Goal: Task Accomplishment & Management: Manage account settings

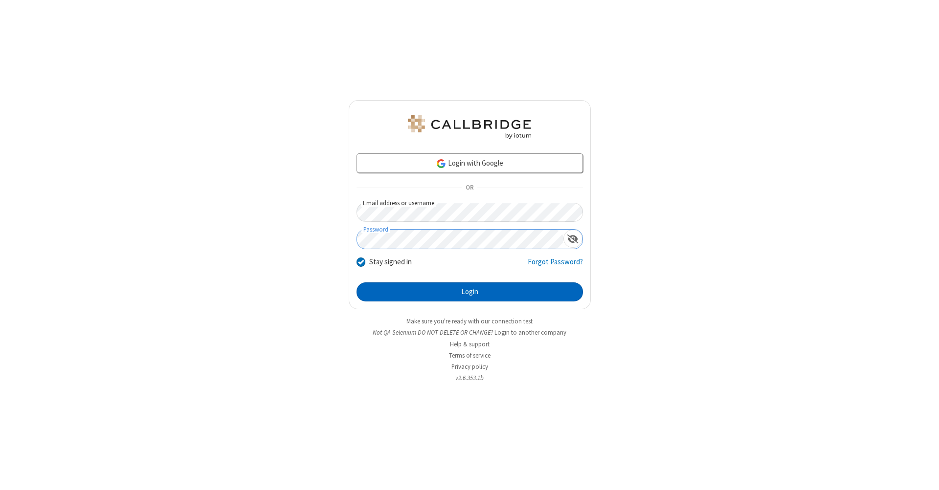
click at [469, 292] on button "Login" at bounding box center [469, 293] width 226 height 20
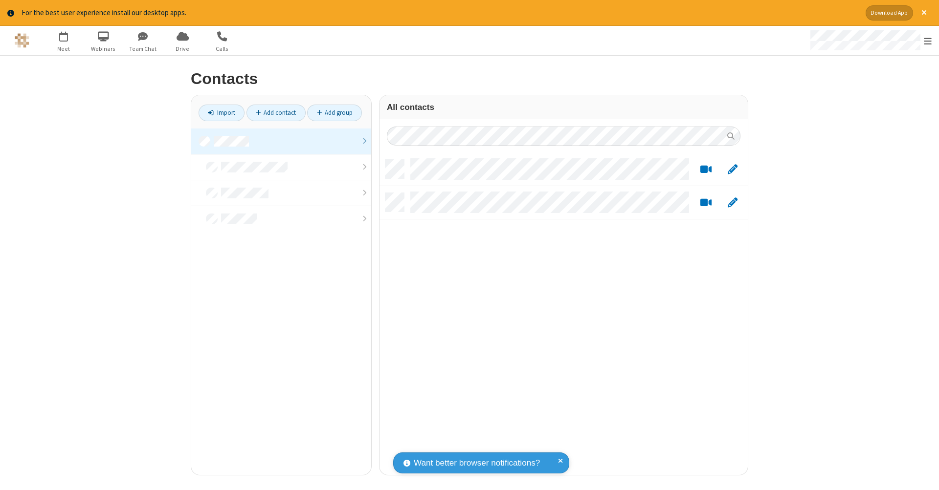
click at [281, 141] on link at bounding box center [281, 142] width 180 height 26
click at [276, 112] on link "Add contact" at bounding box center [275, 113] width 59 height 17
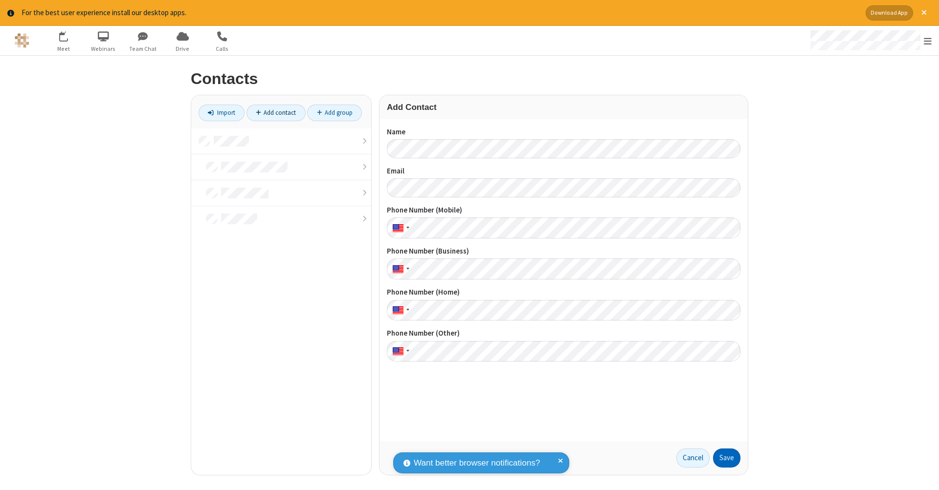
click at [726, 458] on button "Save" at bounding box center [726, 459] width 27 height 20
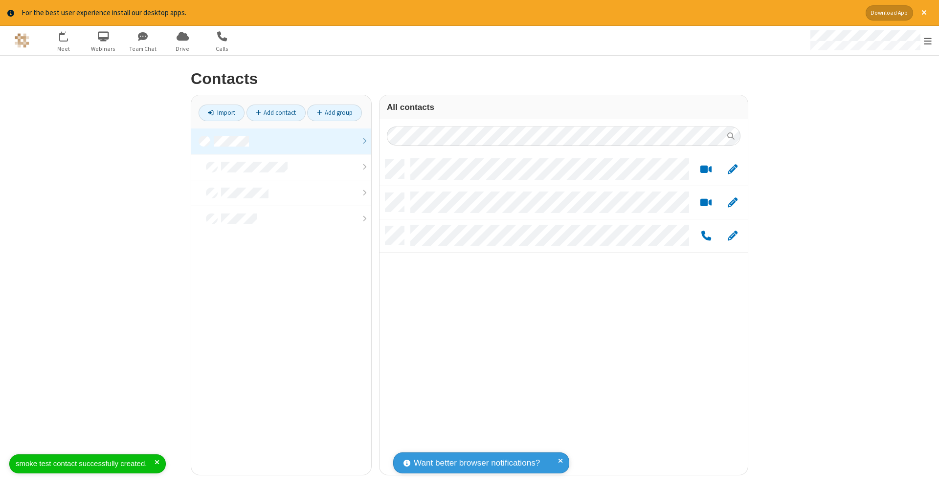
scroll to position [315, 361]
